Goal: Communication & Community: Connect with others

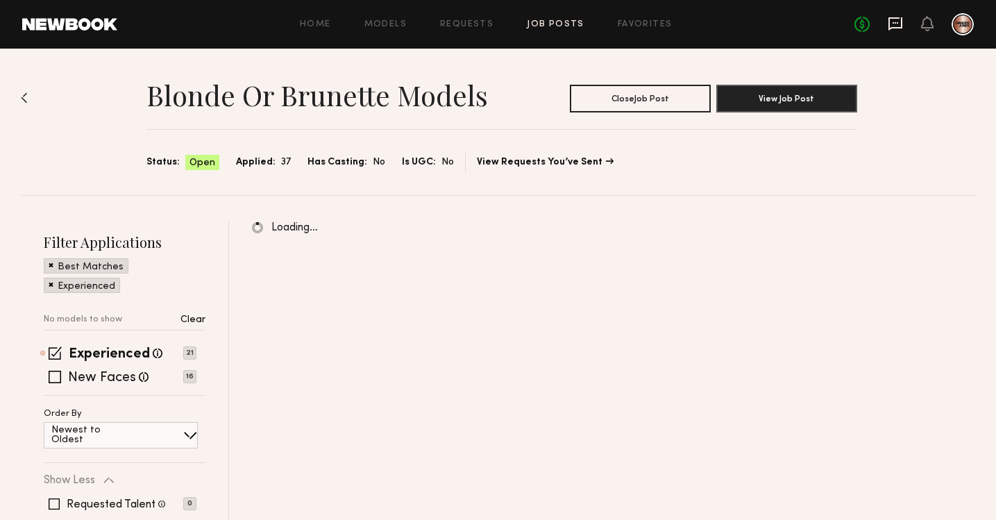
click at [898, 24] on icon at bounding box center [895, 23] width 15 height 15
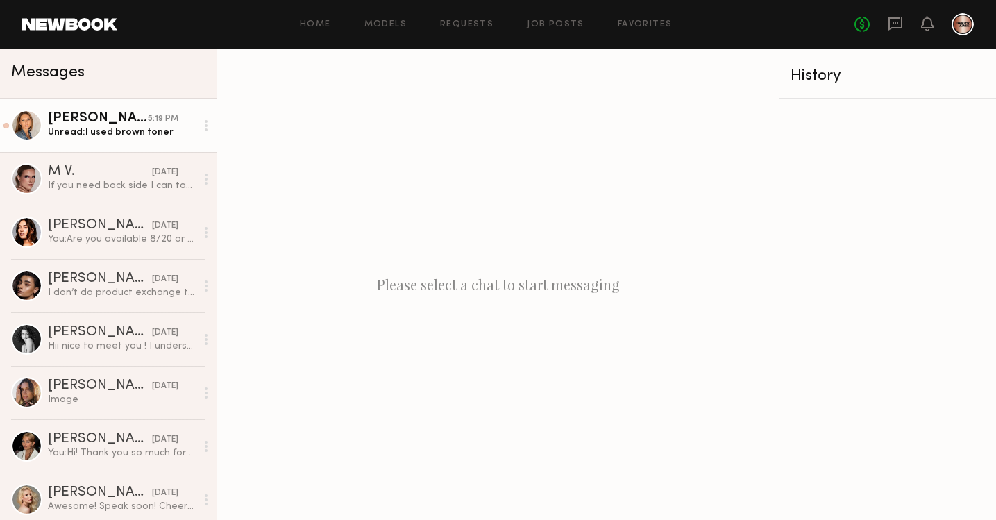
click at [123, 121] on div "Anna O." at bounding box center [98, 119] width 100 height 14
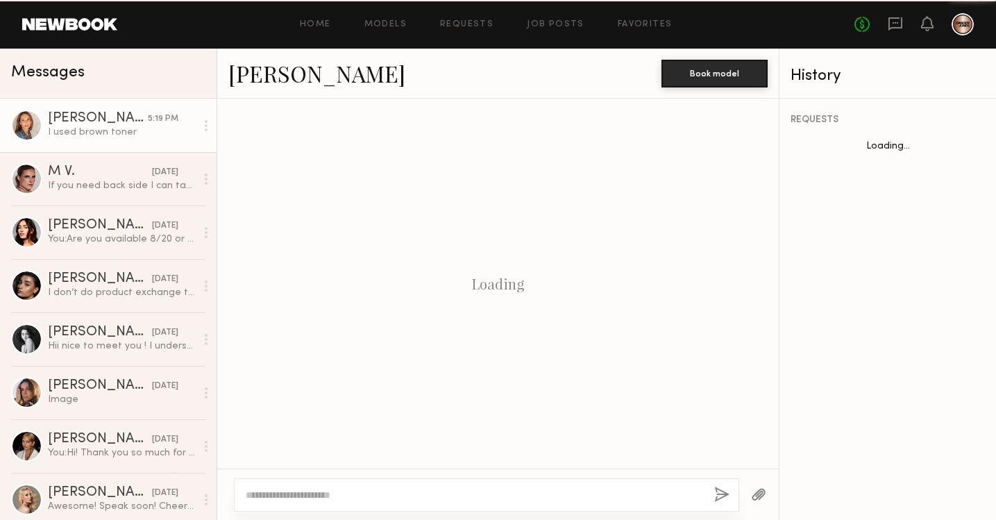
scroll to position [478, 0]
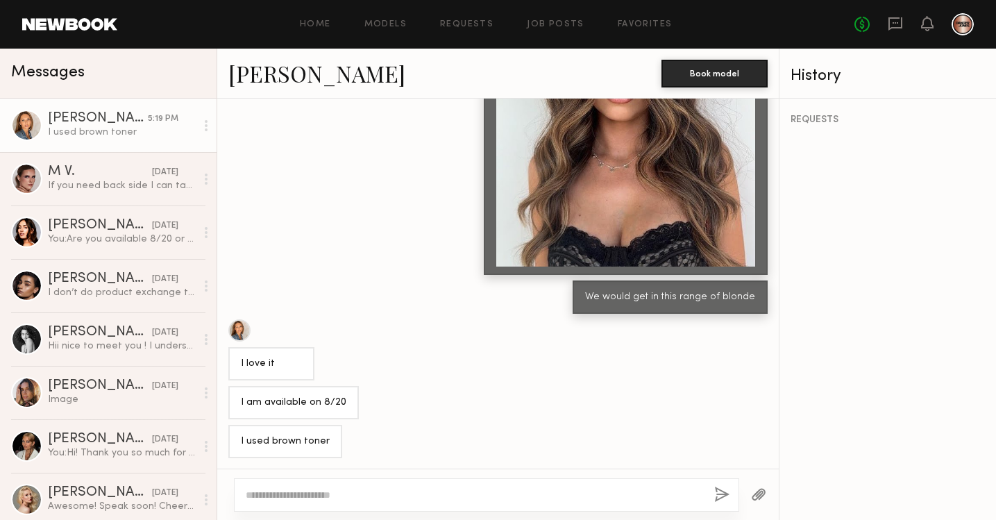
click at [262, 69] on link "Anna O." at bounding box center [316, 73] width 177 height 30
click at [368, 496] on textarea at bounding box center [474, 495] width 457 height 14
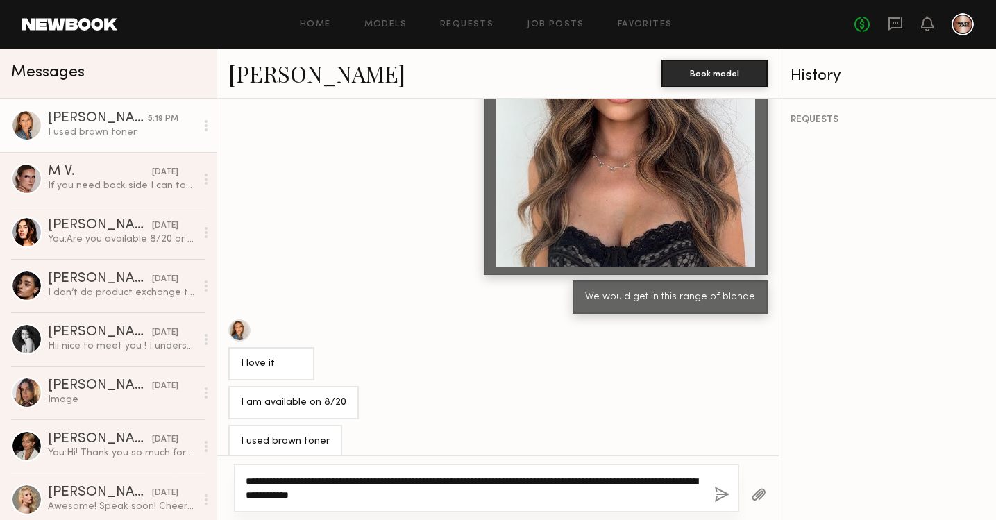
type textarea "**********"
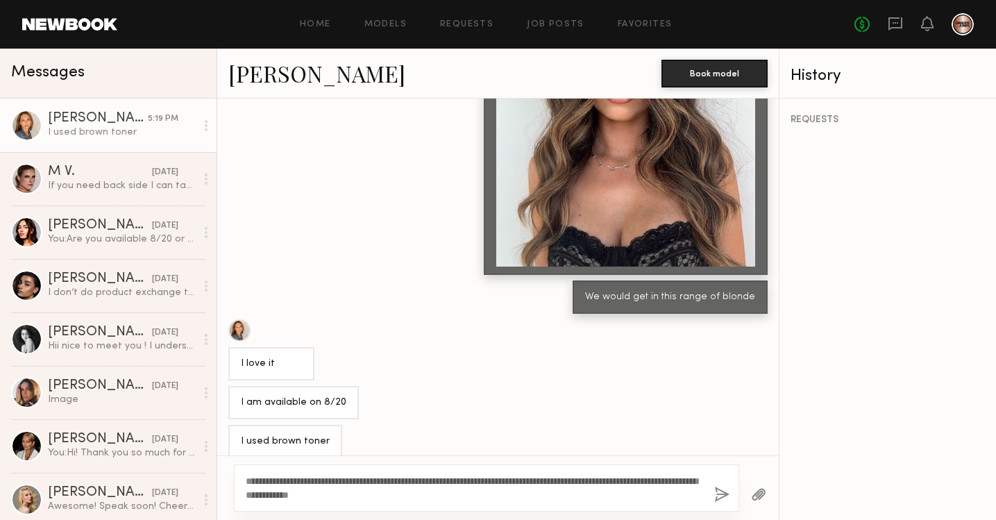
click at [721, 491] on button "button" at bounding box center [721, 495] width 15 height 17
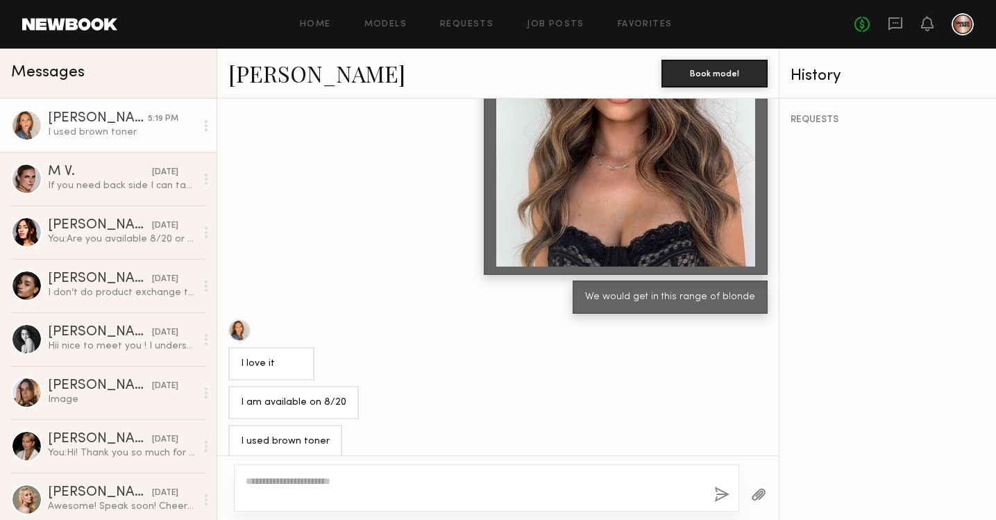
scroll to position [654, 0]
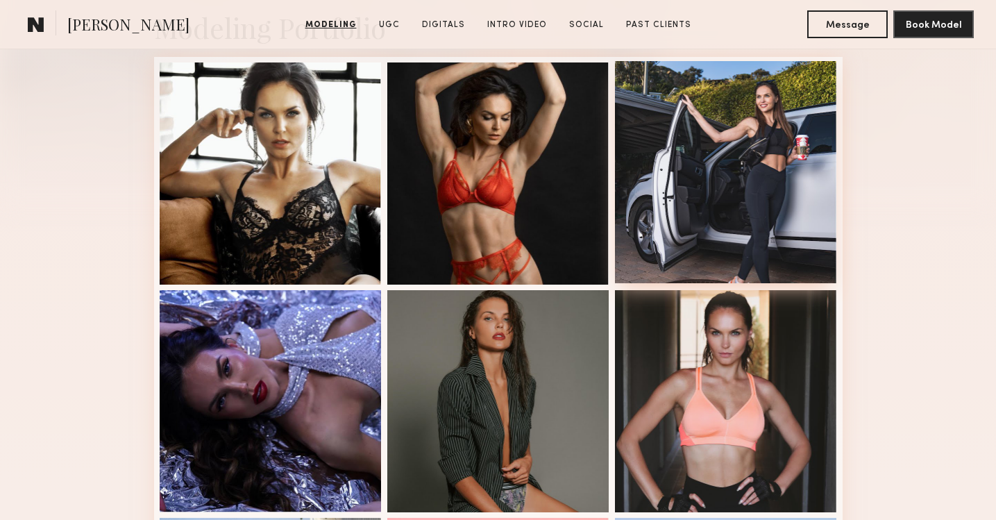
scroll to position [301, 0]
